Goal: Find specific page/section: Find specific page/section

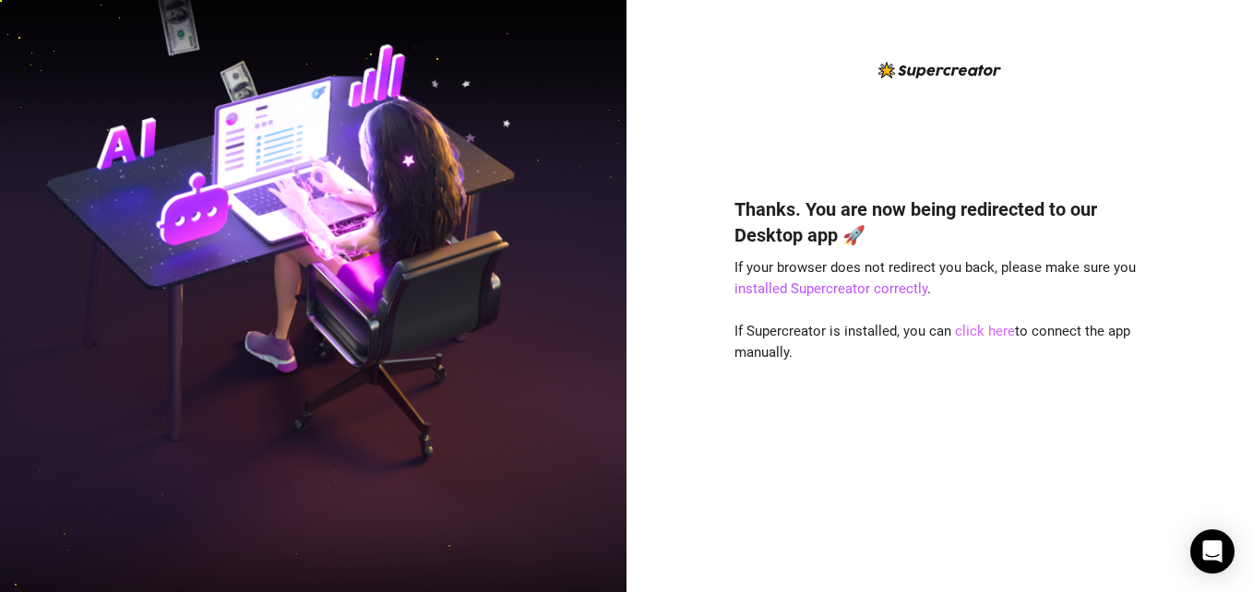
click at [975, 333] on link "click here" at bounding box center [985, 331] width 60 height 17
click at [969, 335] on link "click here" at bounding box center [985, 331] width 60 height 17
